Goal: Task Accomplishment & Management: Complete application form

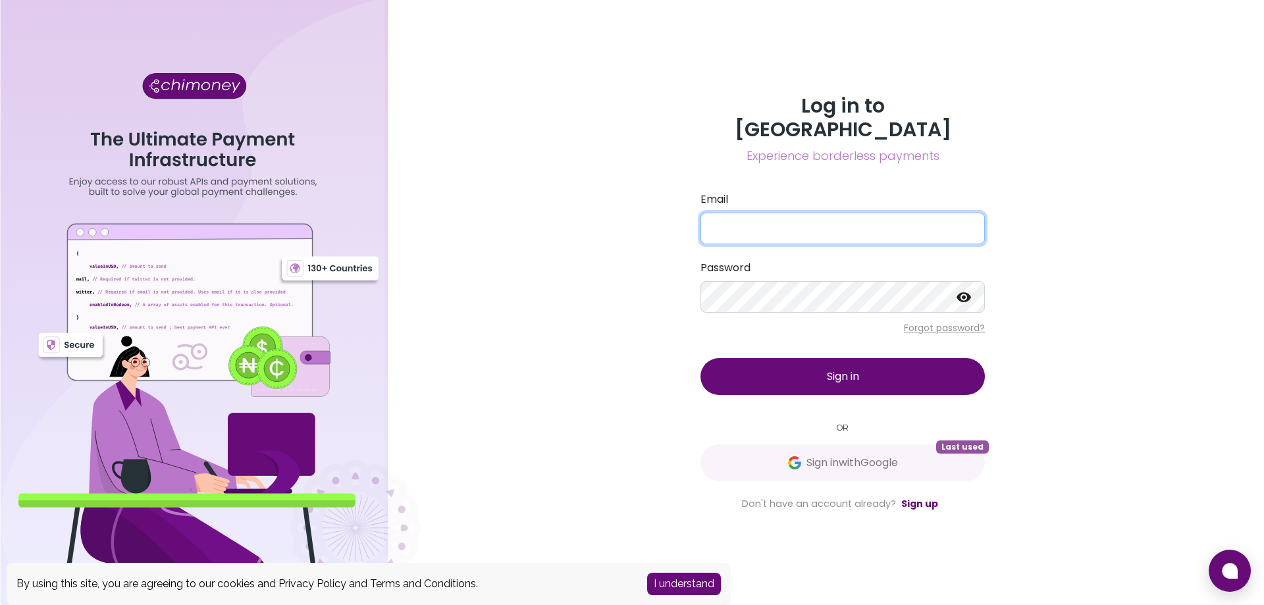
type input "sgomez@infinitocapital.com"
click at [834, 369] on span "Sign in" at bounding box center [843, 376] width 32 height 15
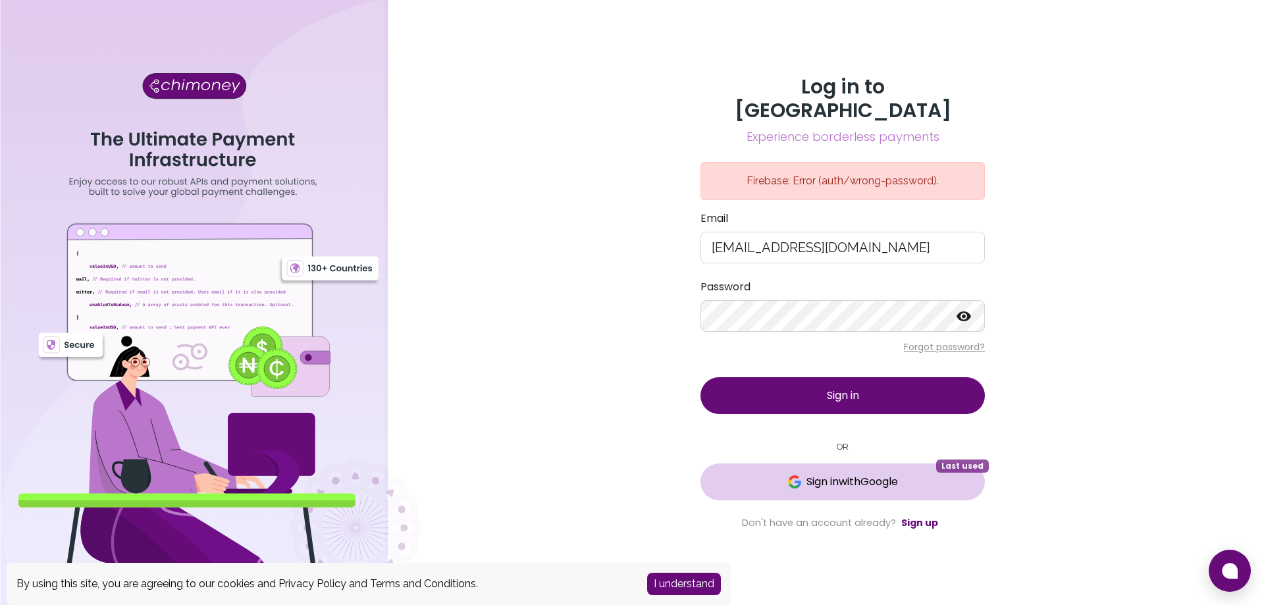
click at [832, 474] on span "Sign in with Google" at bounding box center [852, 482] width 92 height 16
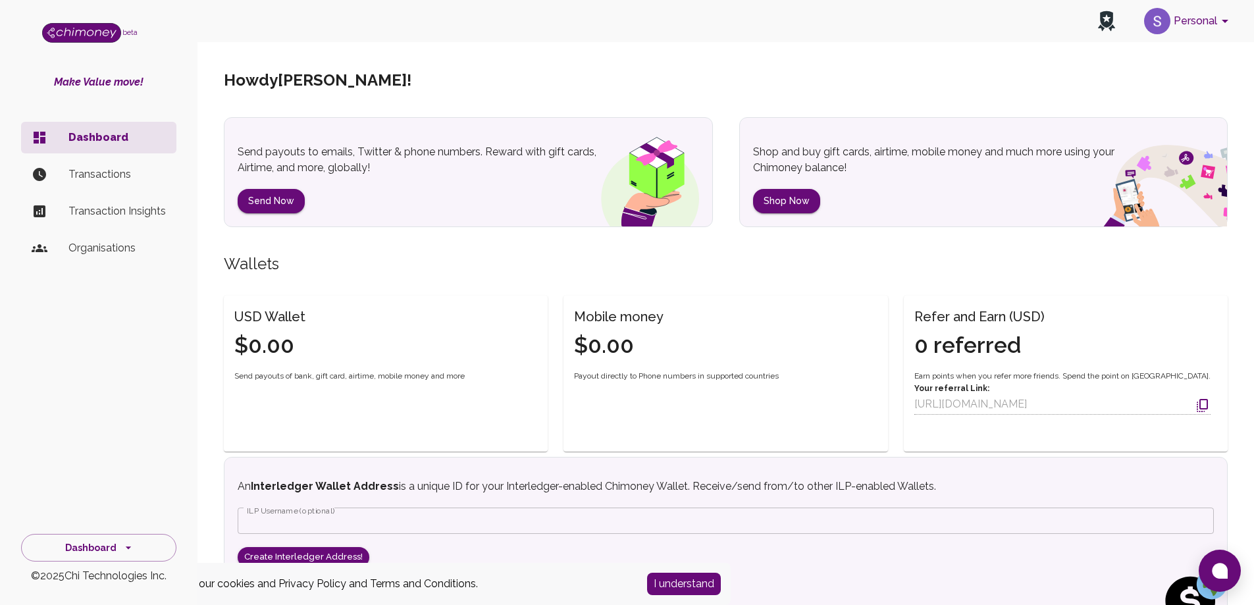
click at [1196, 12] on button "Personal" at bounding box center [1188, 21] width 99 height 34
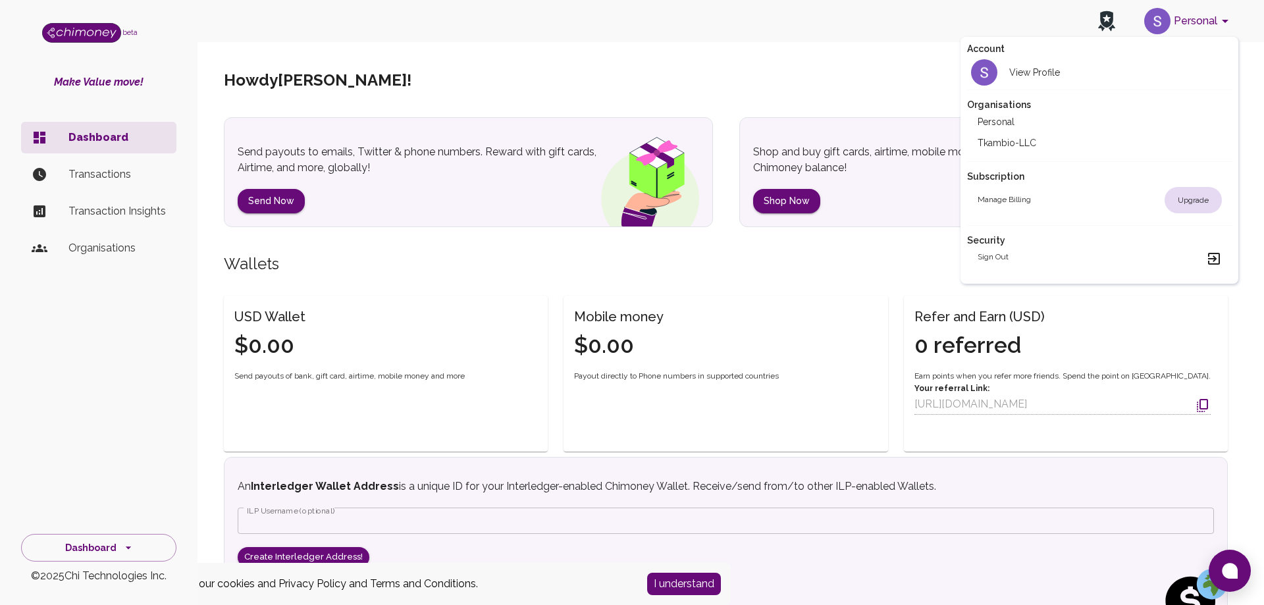
click at [1028, 147] on li "Tkambio-LLC" at bounding box center [1099, 142] width 265 height 21
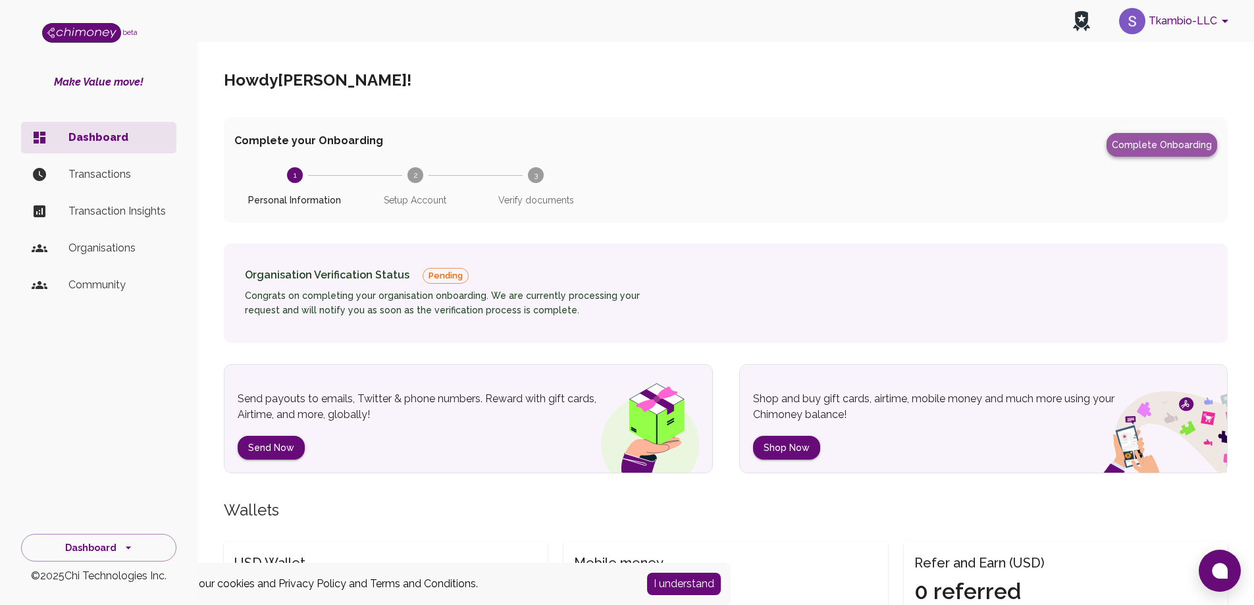
click at [1165, 151] on button "Complete Onboarding" at bounding box center [1162, 145] width 111 height 24
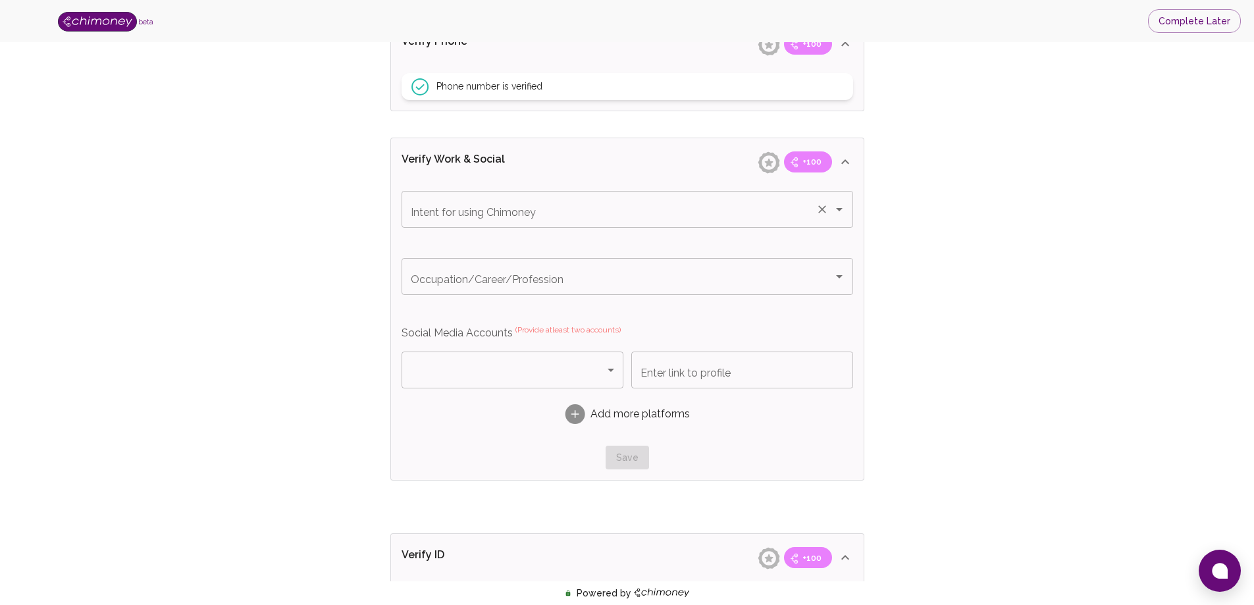
scroll to position [658, 0]
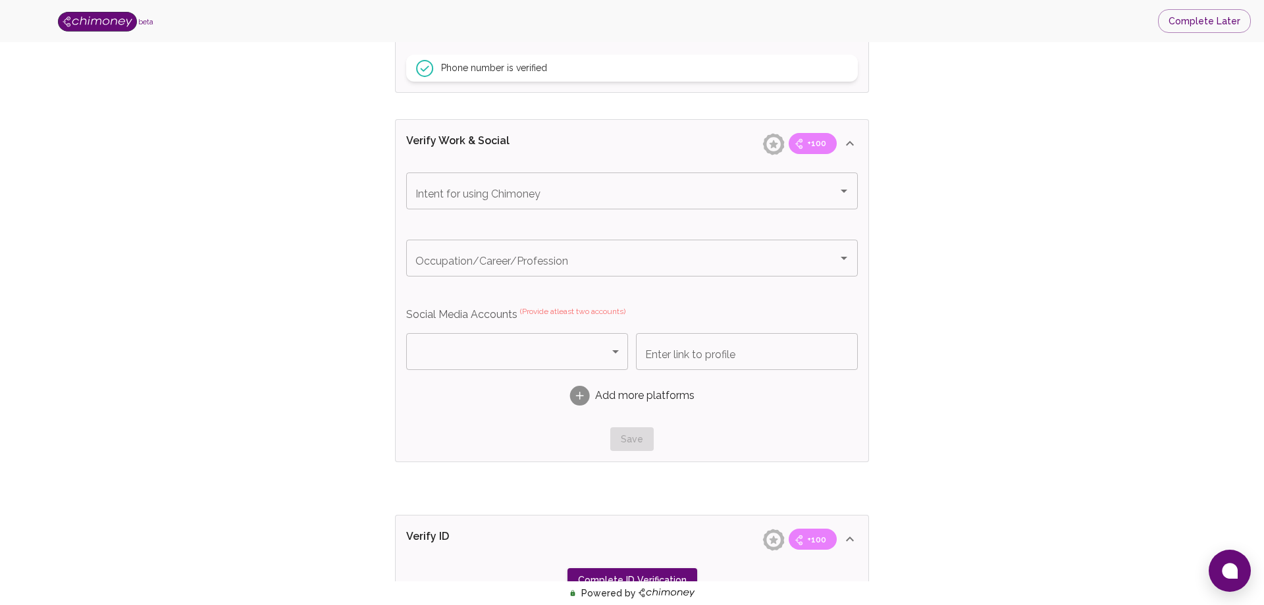
click at [612, 352] on body "beta Complete Later Verify ID and Earn Complete verification steps to earn Rewa…" at bounding box center [632, 112] width 1264 height 1540
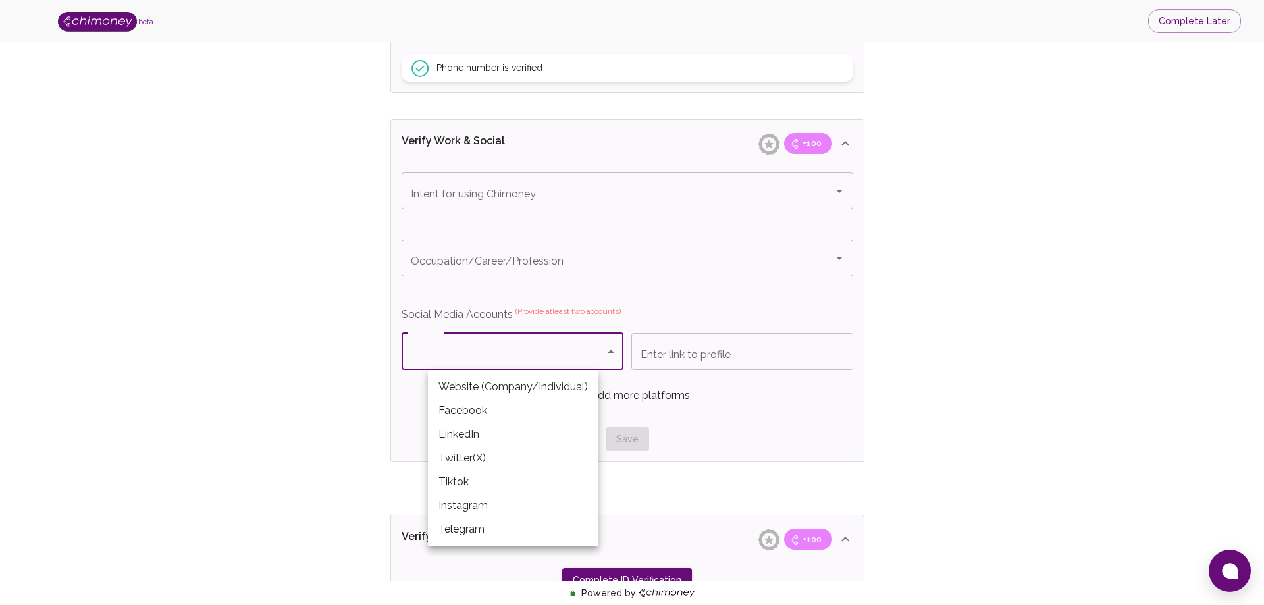
click at [536, 442] on li "LinkedIn" at bounding box center [513, 435] width 171 height 24
type input "LinkedIn"
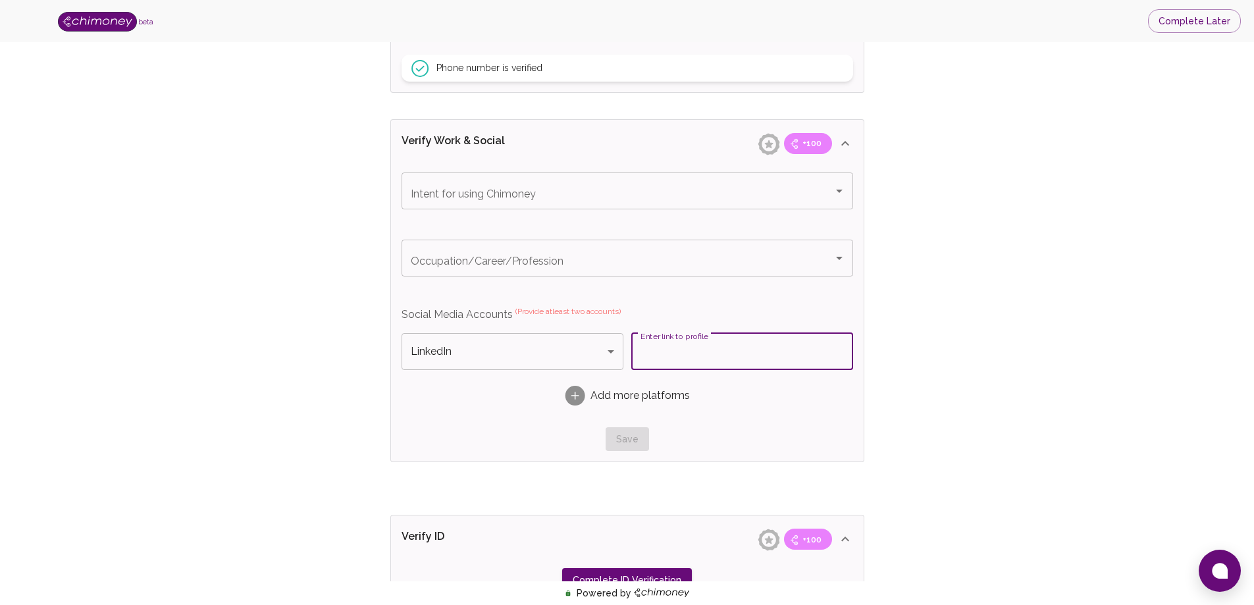
click at [659, 350] on div "Enter link to profile Enter link to profile" at bounding box center [742, 351] width 222 height 37
paste input "https://www.linkedin.com/company/91341183/admin/dashboard/"
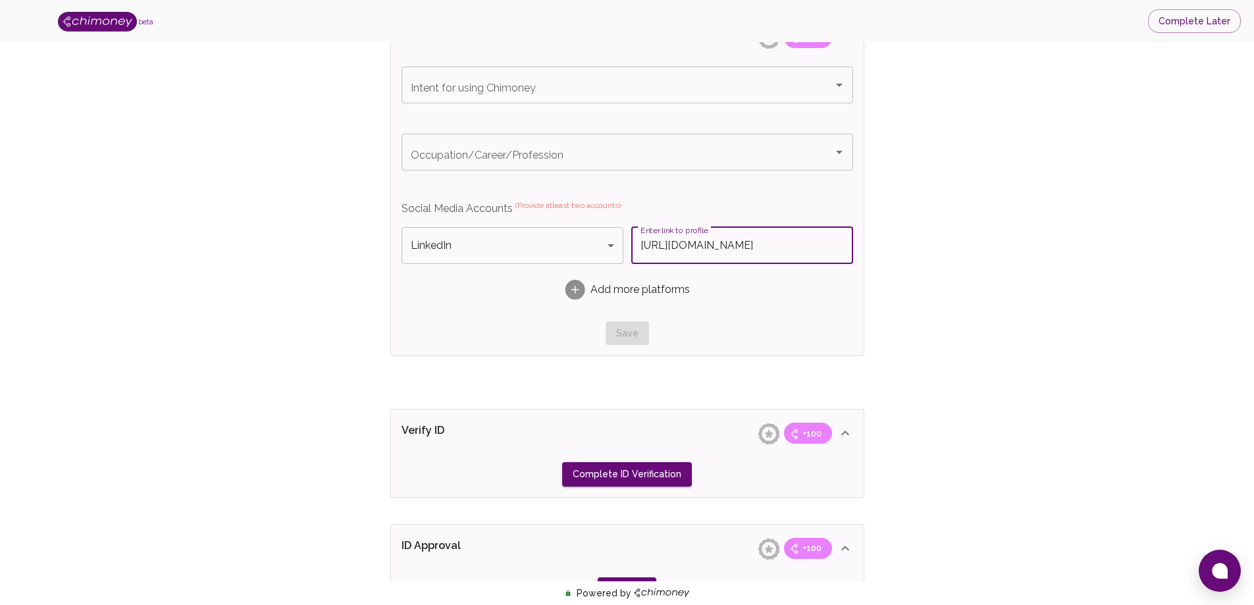
scroll to position [790, 0]
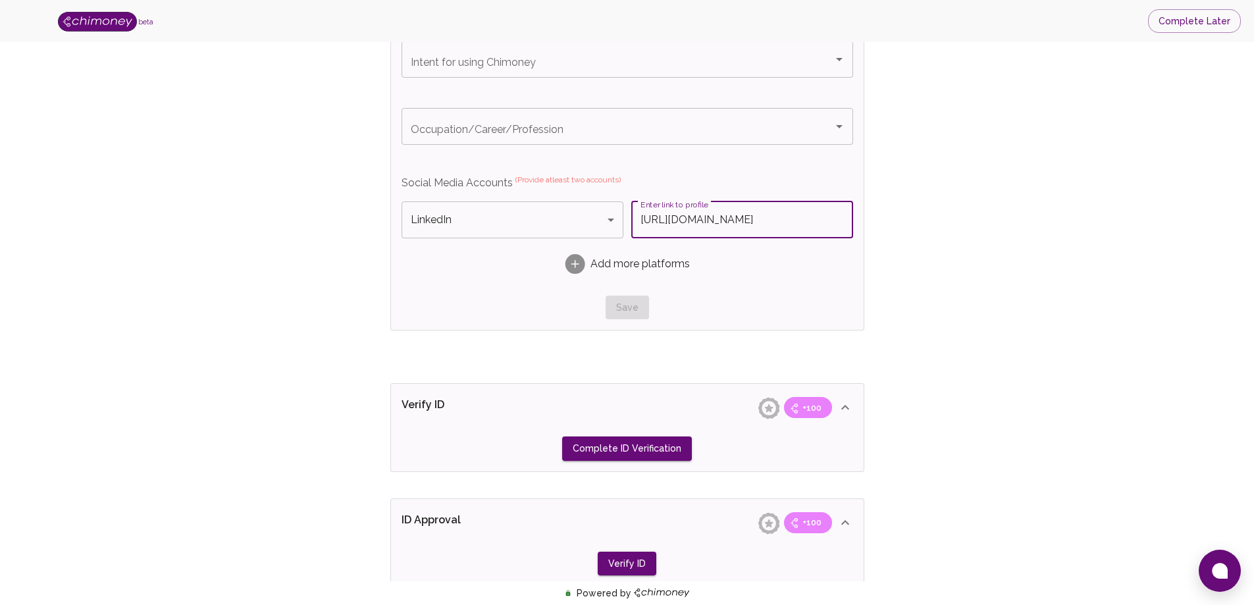
type input "https://www.linkedin.com/company/91341183/admin/dashboard/"
click at [572, 267] on rect at bounding box center [575, 264] width 20 height 20
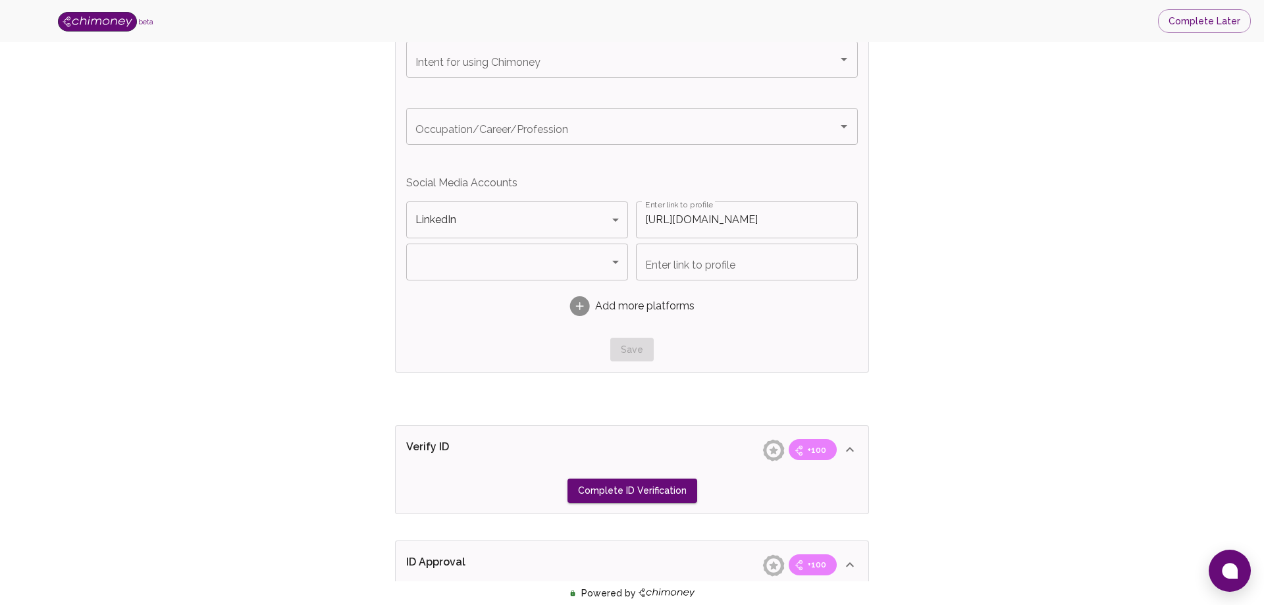
click at [618, 264] on body "beta Complete Later Verify ID and Earn Complete verification steps to earn Rewa…" at bounding box center [632, 1] width 1264 height 1583
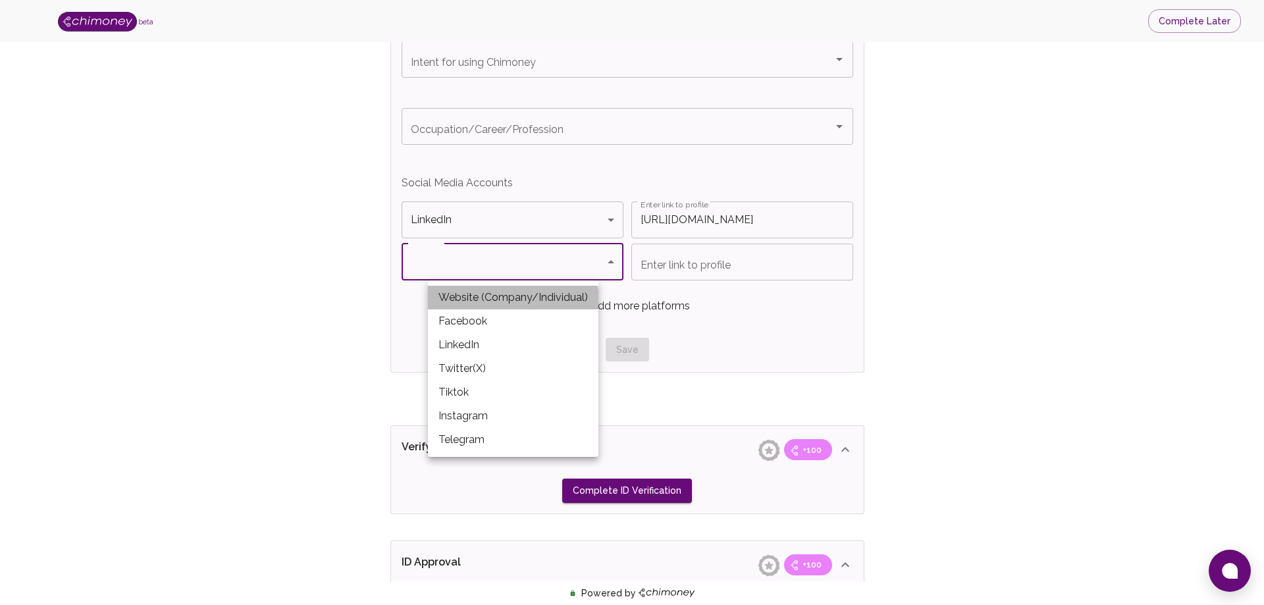
click at [502, 302] on li "Website (Company/Individual)" at bounding box center [513, 298] width 171 height 24
type input "Website (Company/Individual)"
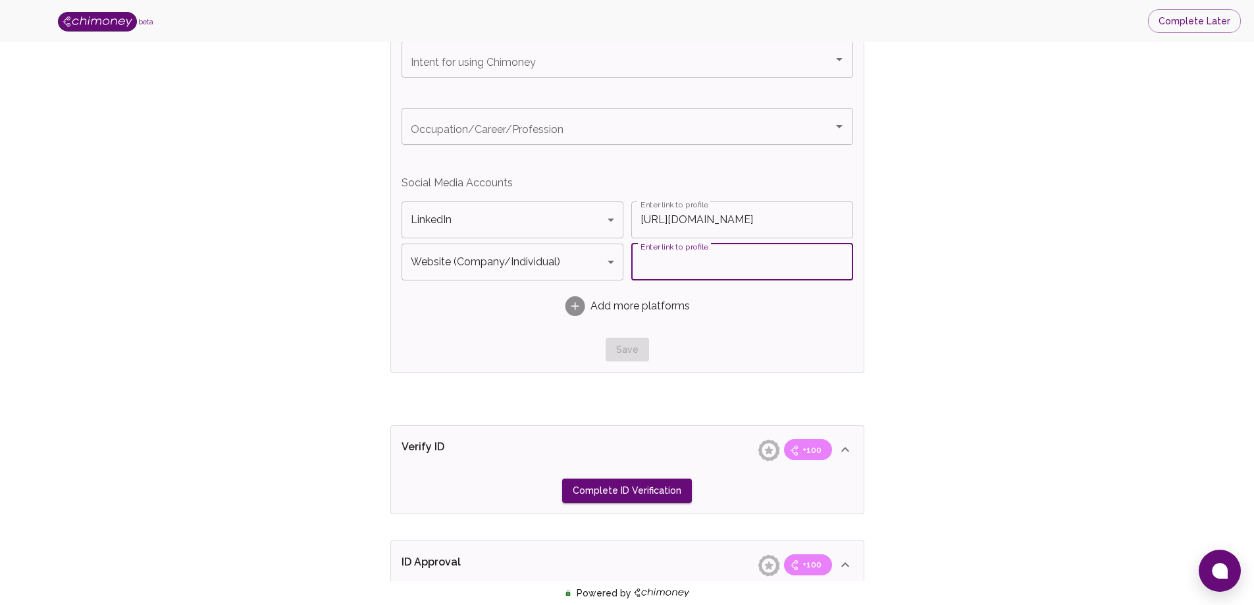
paste input "https://tkambio.us/"
type input "https://tkambio.us/"
click at [915, 334] on div "Verify ID and Earn Complete verification steps to earn Reward +100 Verify Email…" at bounding box center [627, 11] width 1170 height 1479
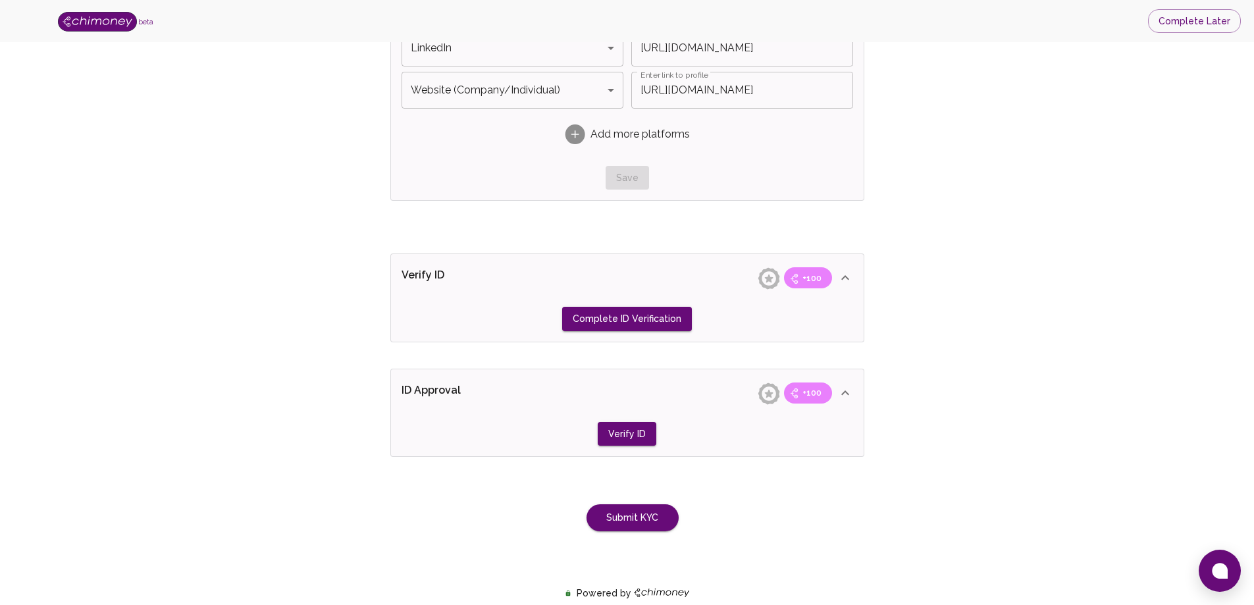
scroll to position [978, 0]
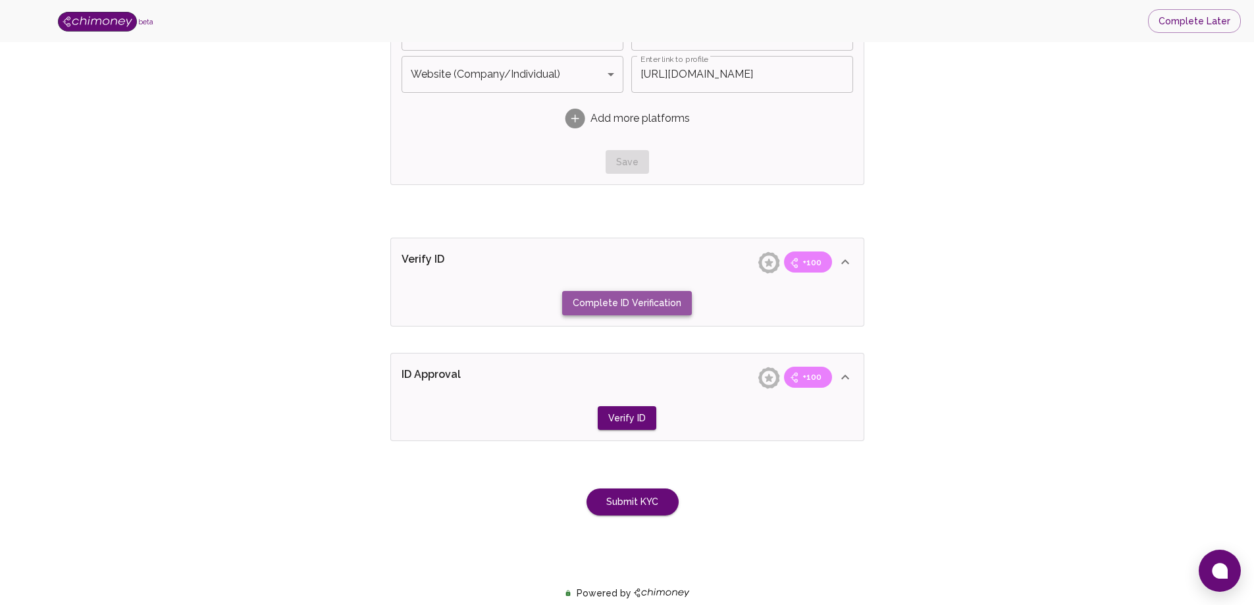
click at [655, 305] on button "Complete ID Verification" at bounding box center [627, 303] width 130 height 24
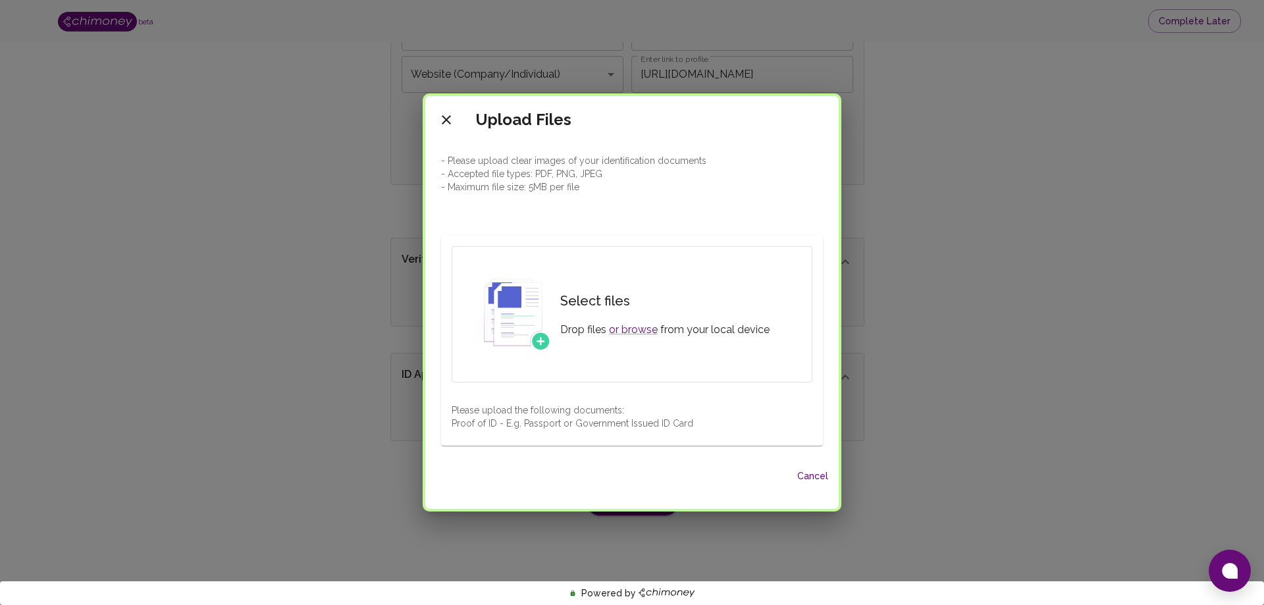
click at [655, 305] on h6 "Select files" at bounding box center [664, 300] width 209 height 21
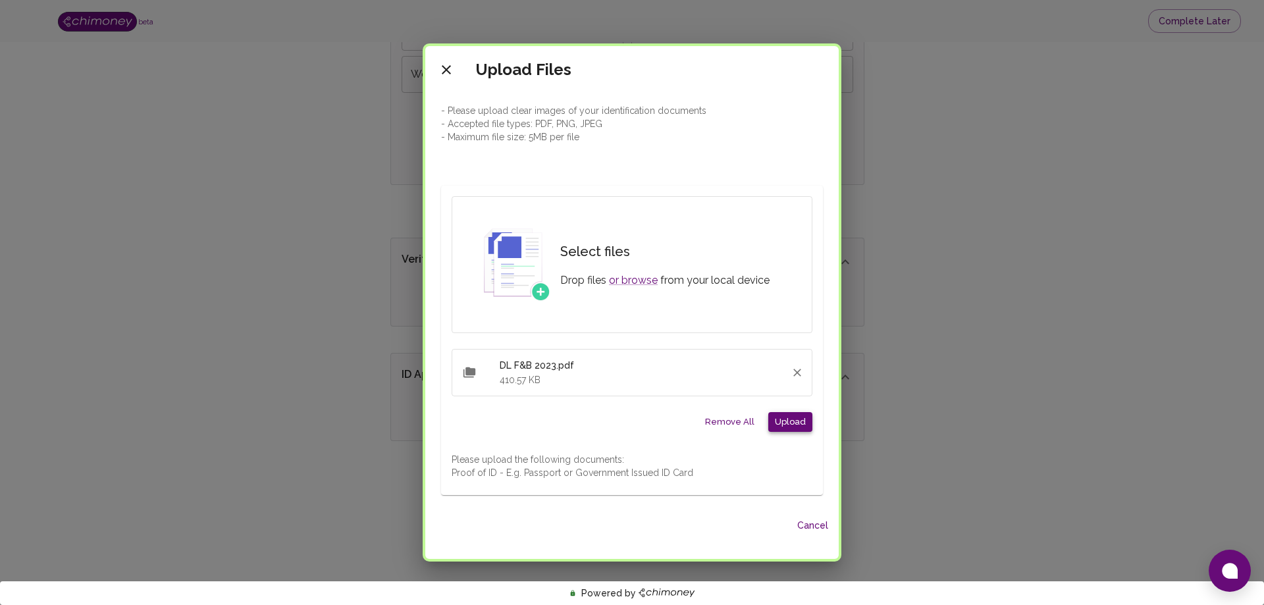
click at [795, 423] on button "Upload" at bounding box center [790, 422] width 44 height 20
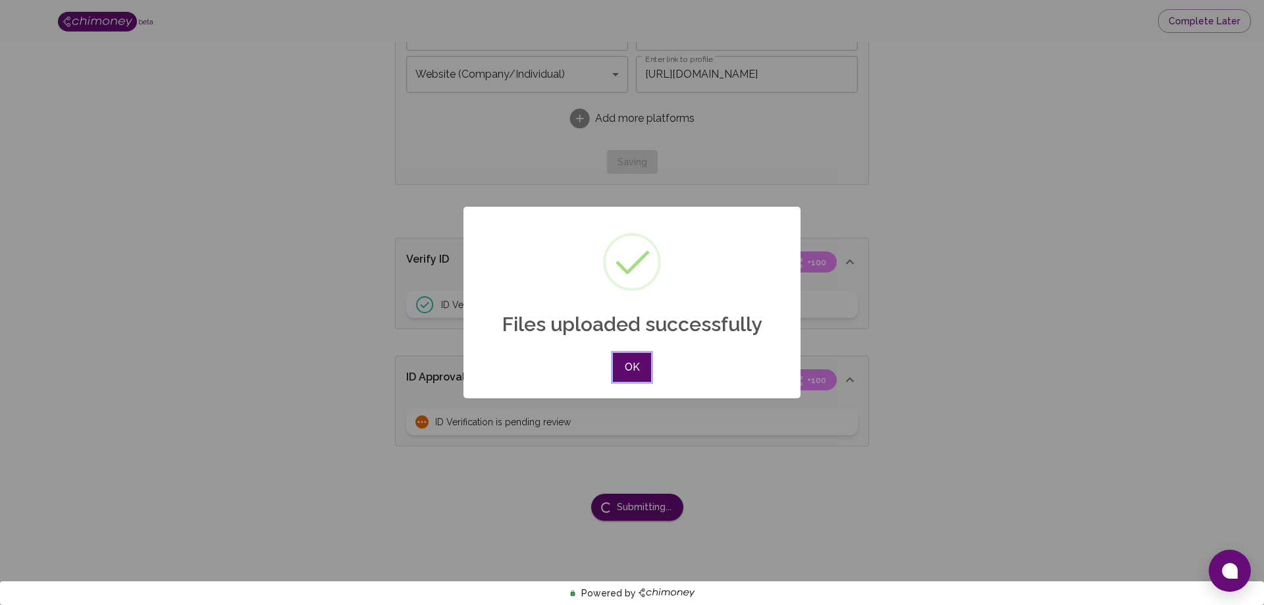
click at [639, 369] on button "OK" at bounding box center [632, 367] width 38 height 29
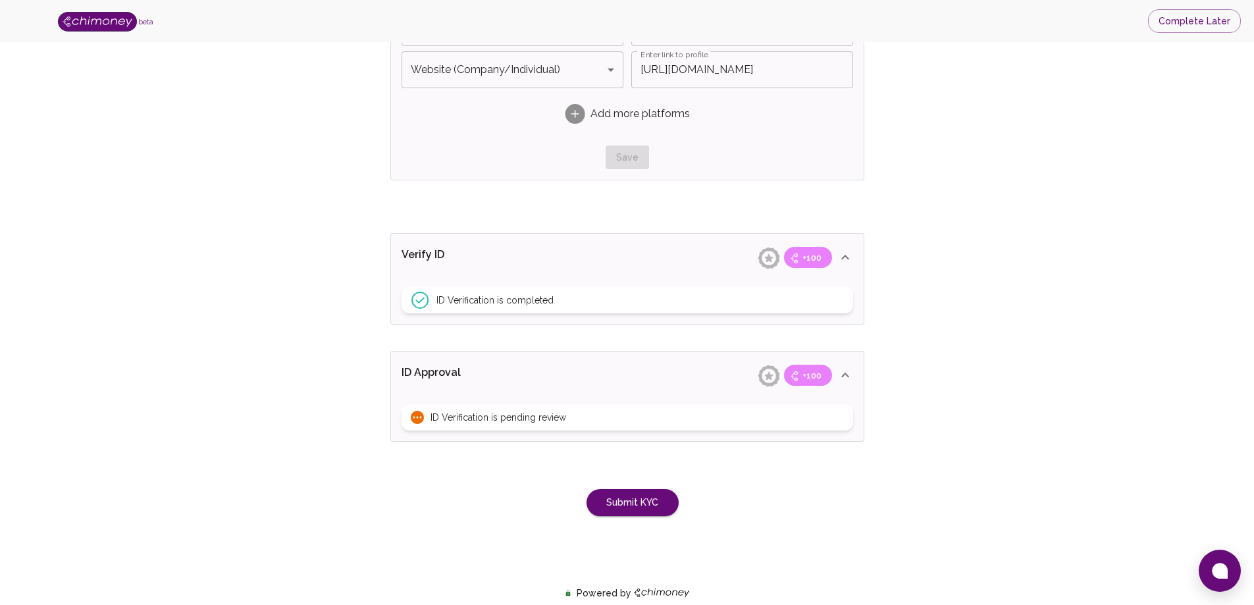
scroll to position [983, 0]
click at [507, 419] on span "ID Verification is pending review" at bounding box center [499, 416] width 136 height 13
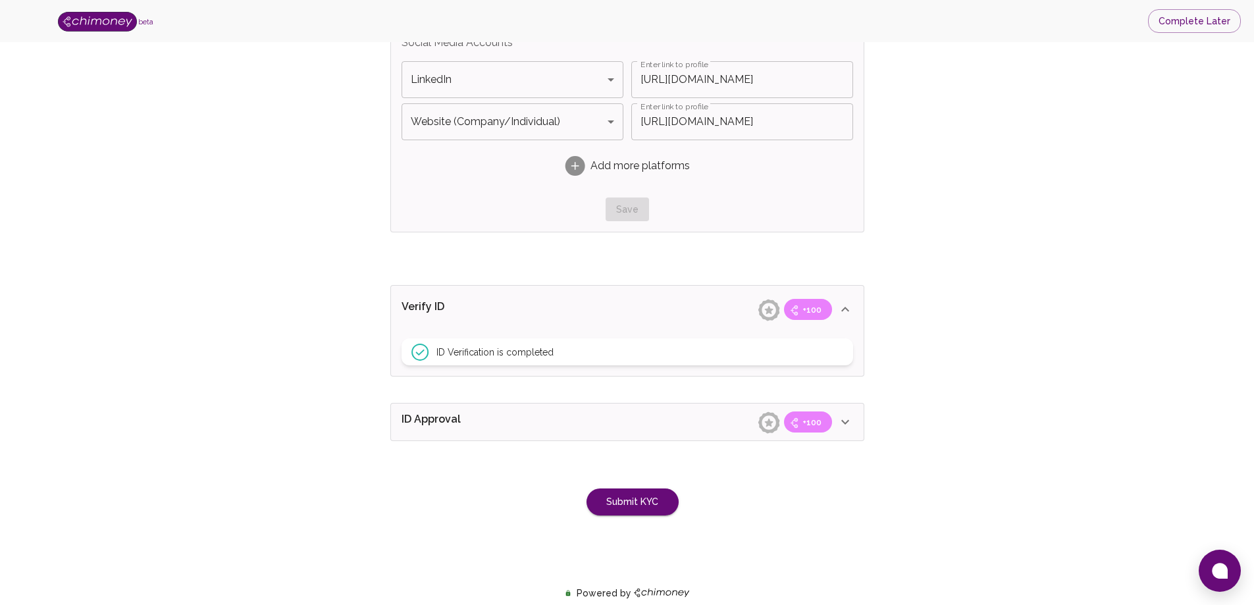
scroll to position [930, 0]
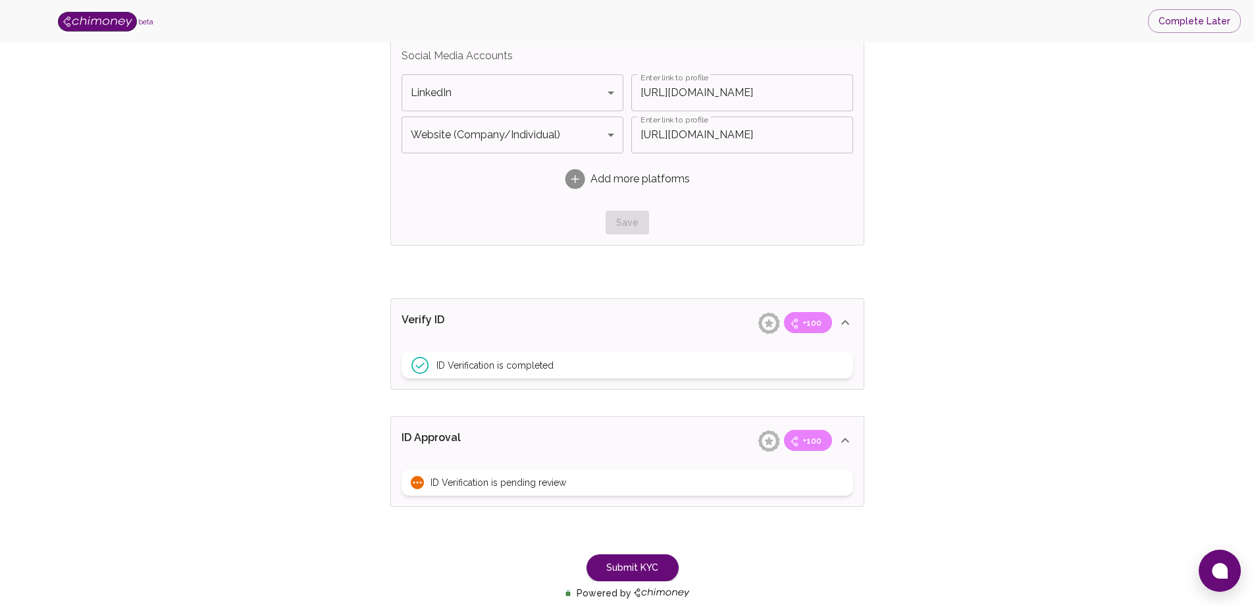
scroll to position [983, 0]
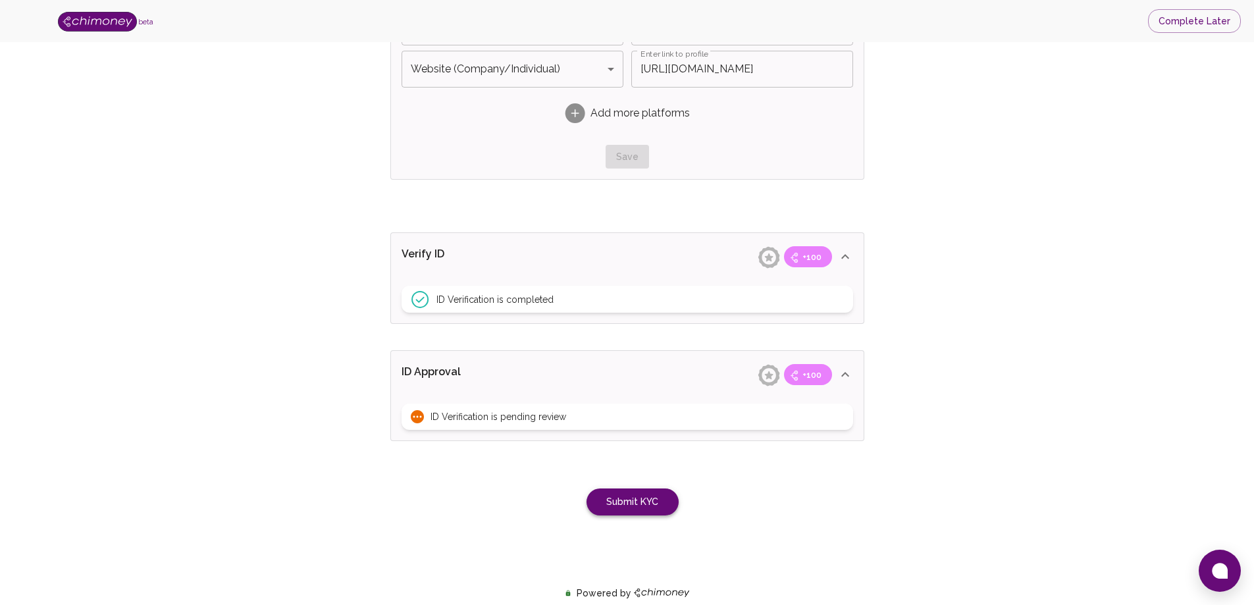
click at [616, 500] on button "Submit KYC" at bounding box center [633, 501] width 92 height 27
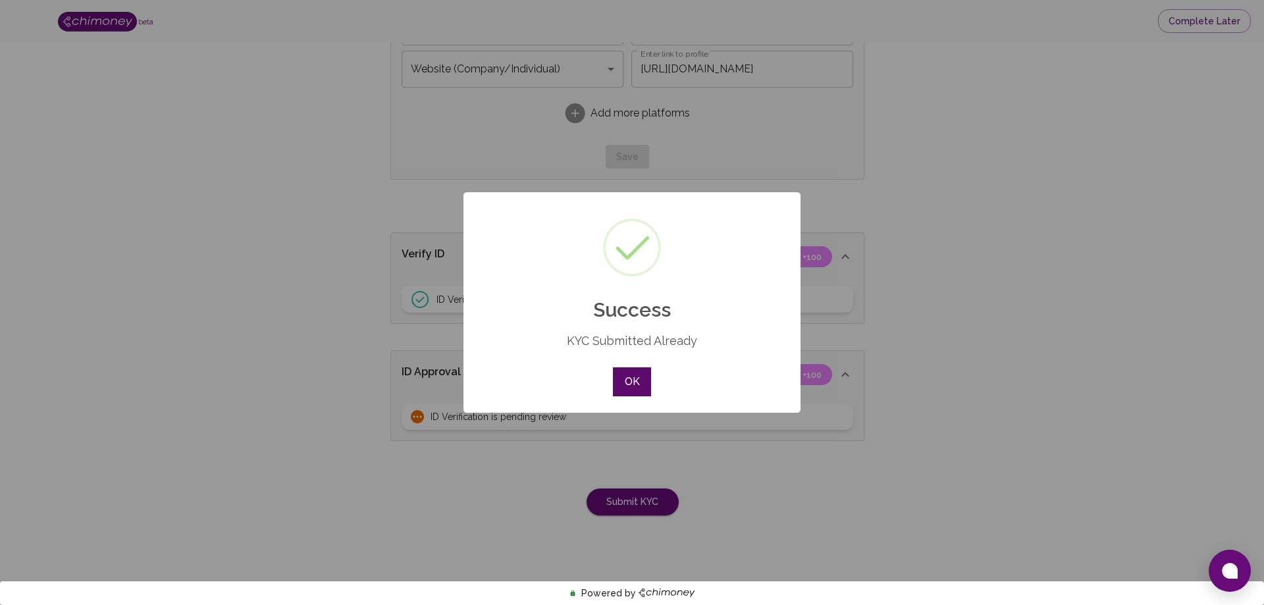
click at [624, 382] on button "OK" at bounding box center [632, 381] width 38 height 29
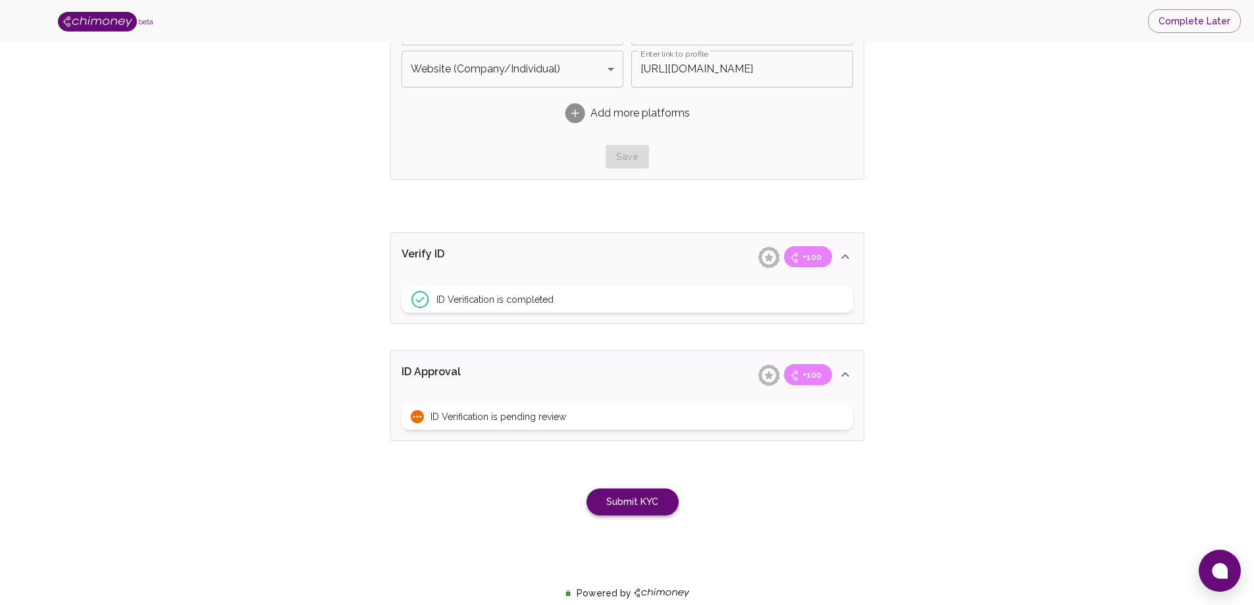
click at [648, 502] on button "Submit KYC" at bounding box center [633, 501] width 92 height 27
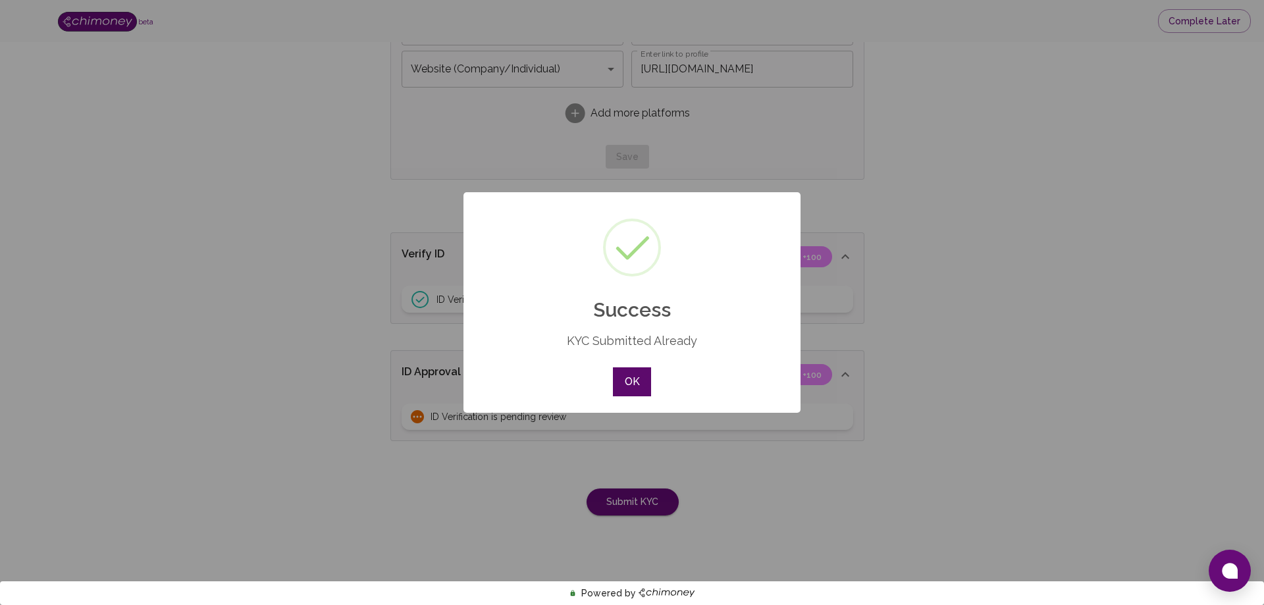
click at [627, 381] on button "OK" at bounding box center [632, 381] width 38 height 29
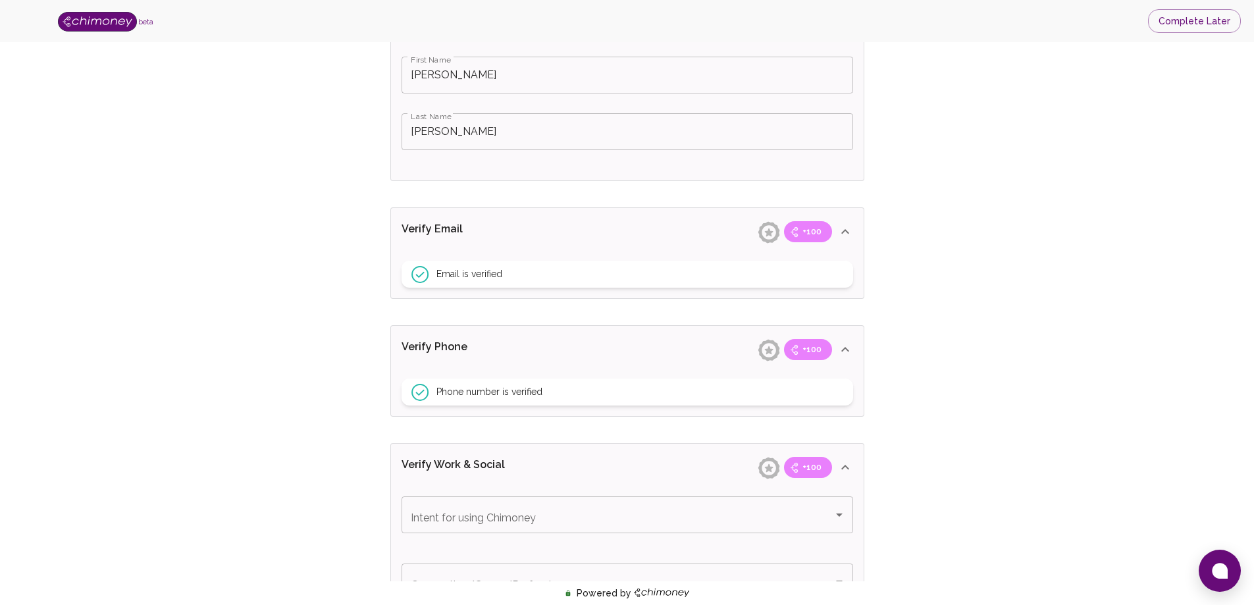
scroll to position [325, 0]
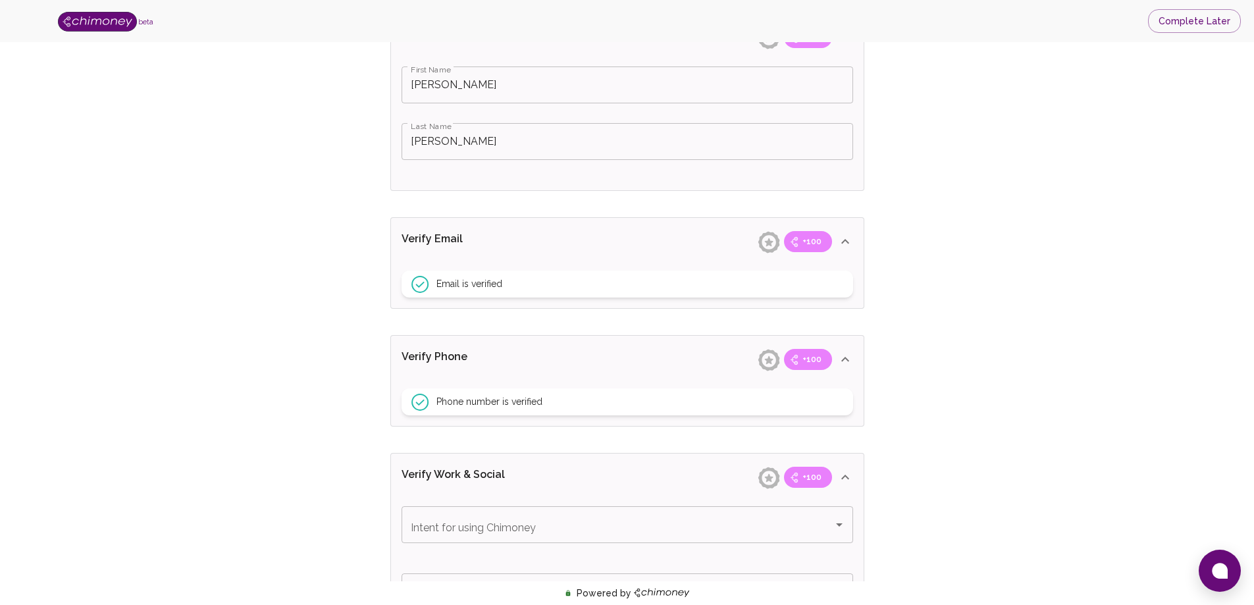
click at [116, 26] on img at bounding box center [97, 22] width 79 height 20
